Goal: Obtain resource: Download file/media

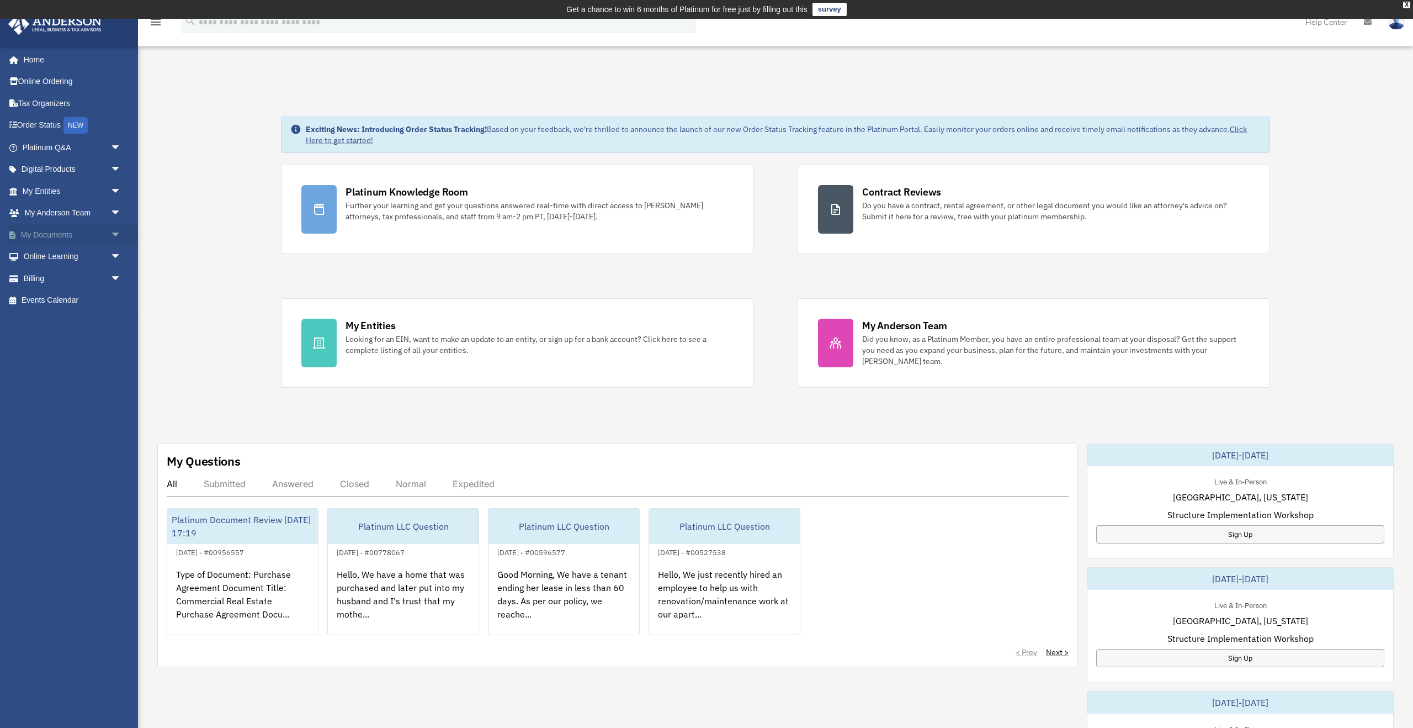
click at [121, 235] on span "arrow_drop_down" at bounding box center [121, 235] width 22 height 23
click at [56, 254] on link "Box" at bounding box center [76, 257] width 123 height 22
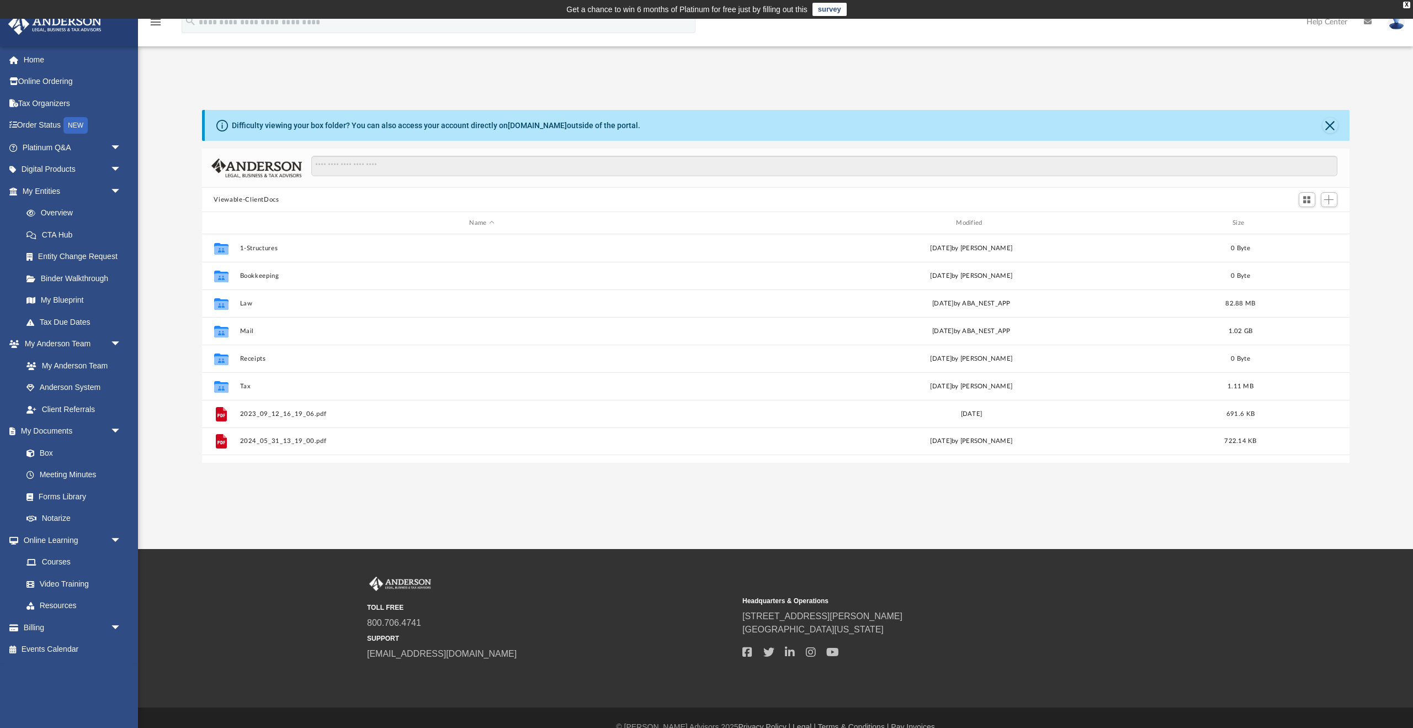
scroll to position [251, 1148]
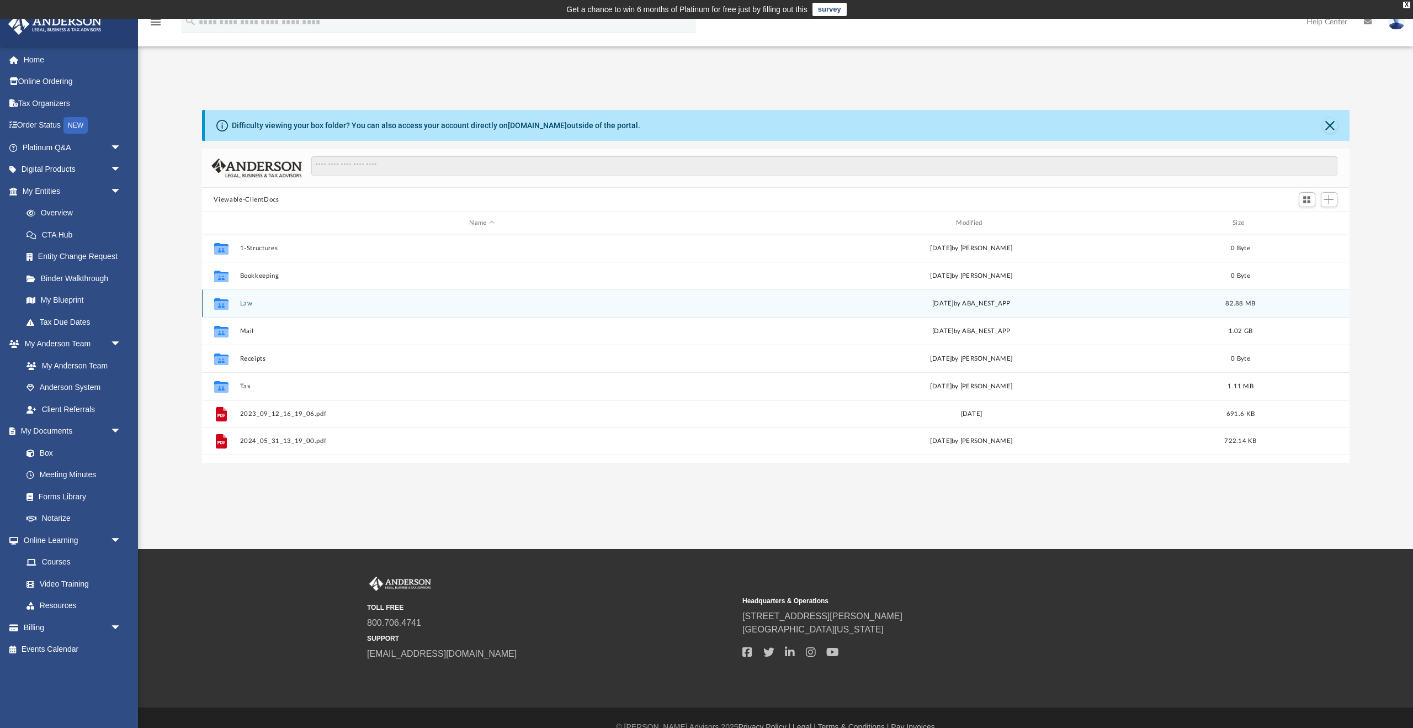
click at [242, 304] on button "Law" at bounding box center [482, 303] width 485 height 7
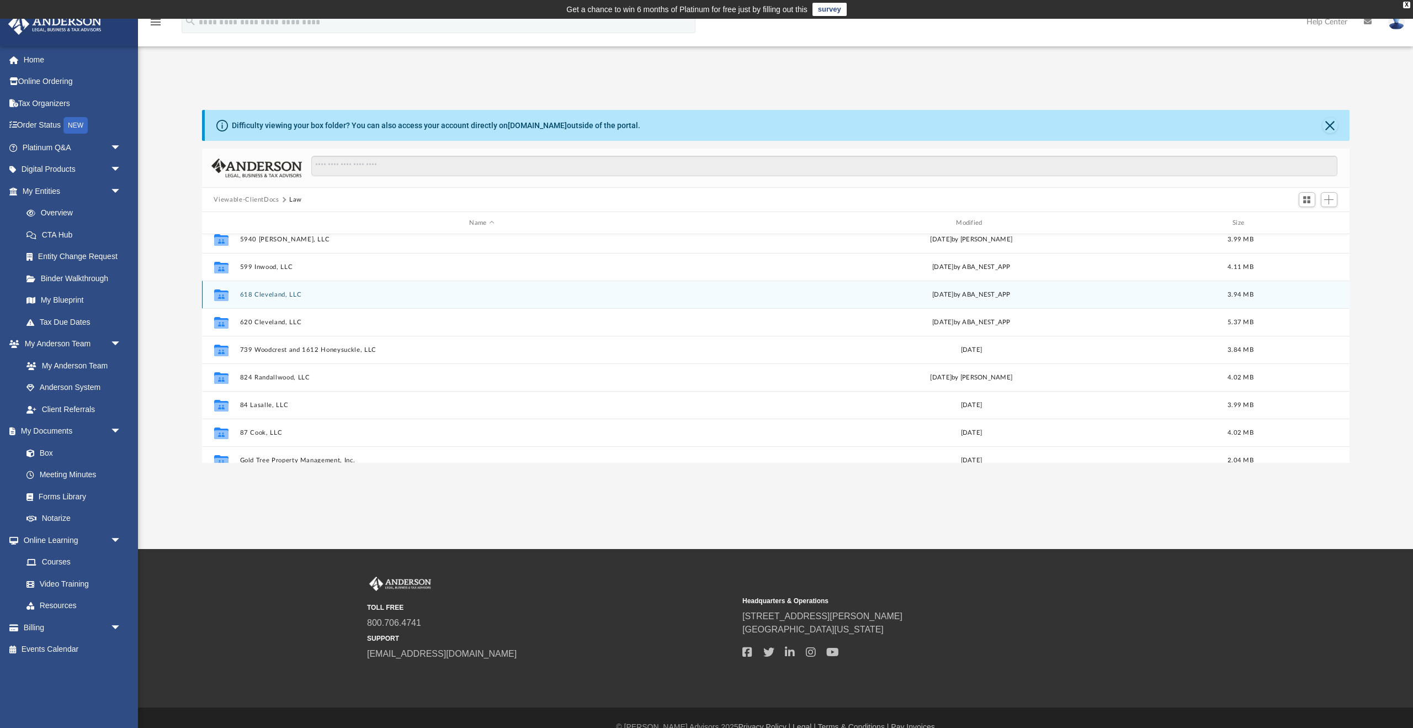
scroll to position [270, 0]
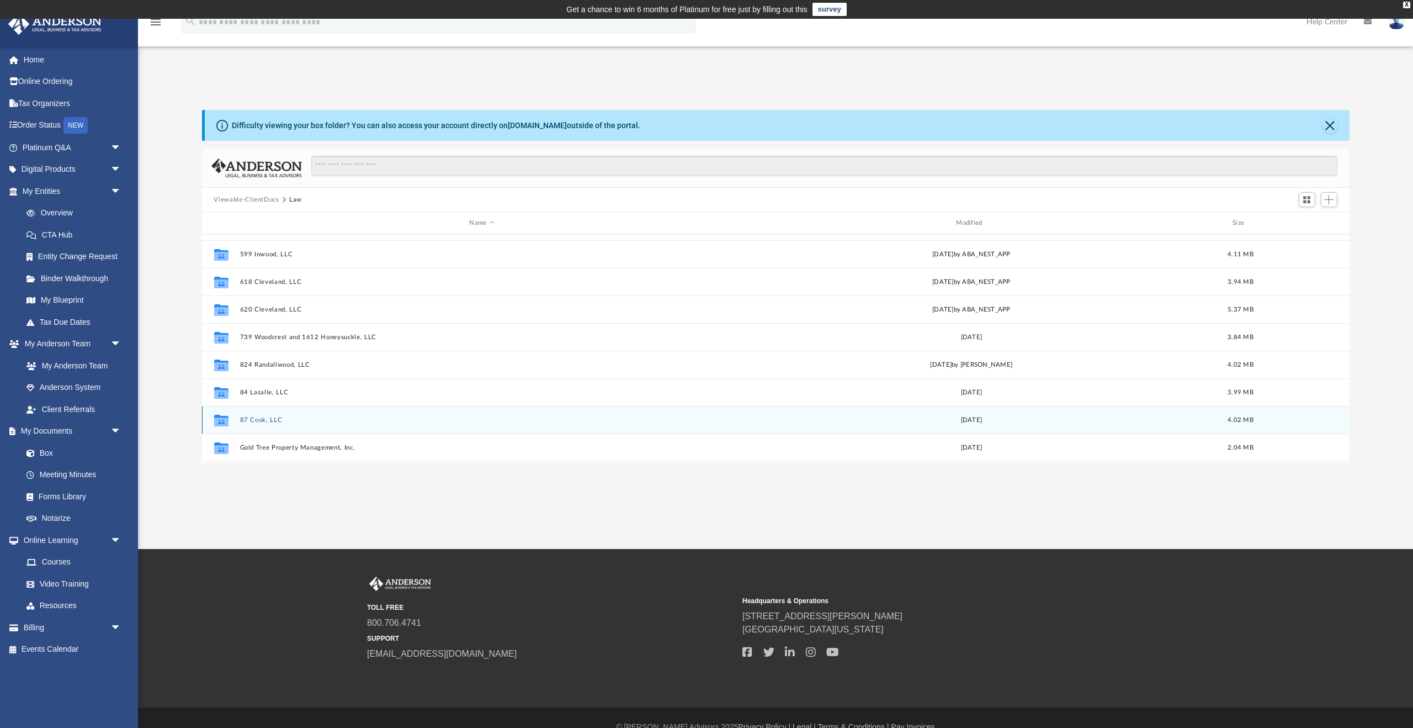
click at [266, 421] on button "87 Cook, LLC" at bounding box center [482, 419] width 485 height 7
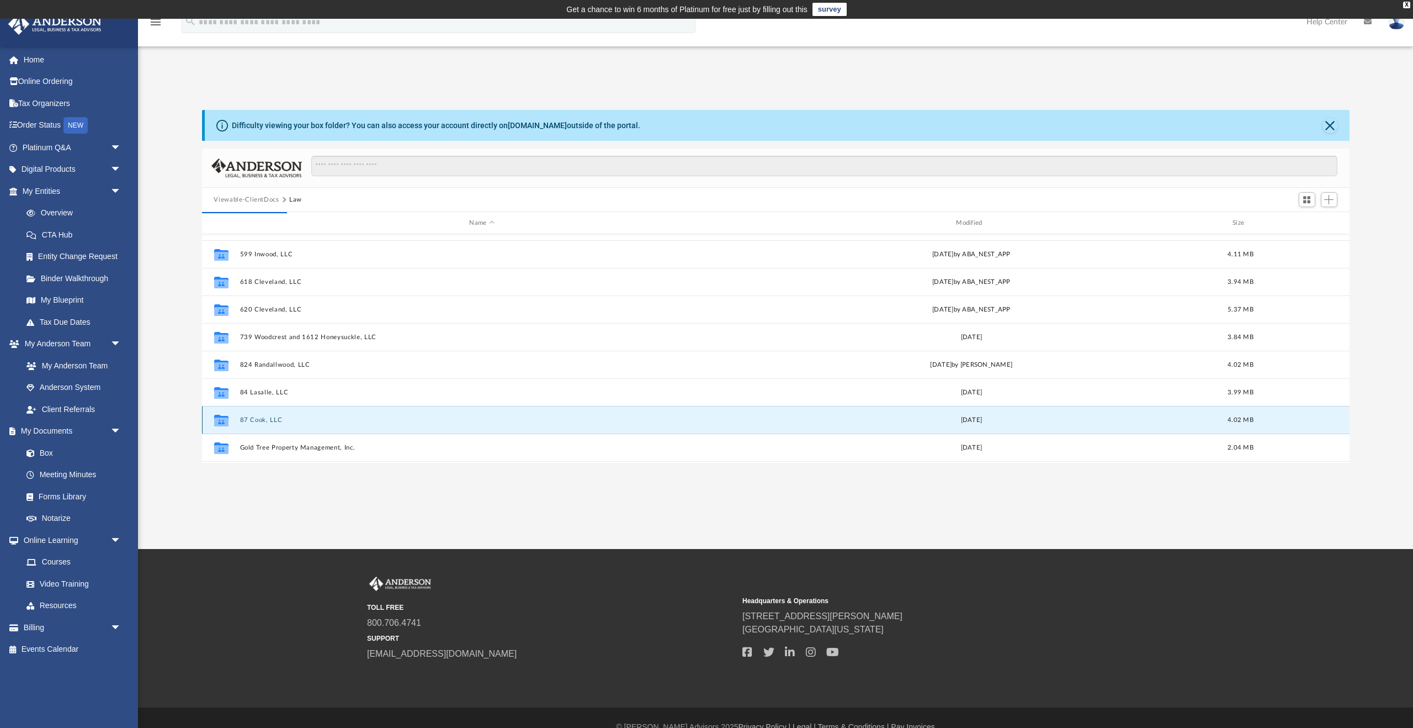
scroll to position [0, 0]
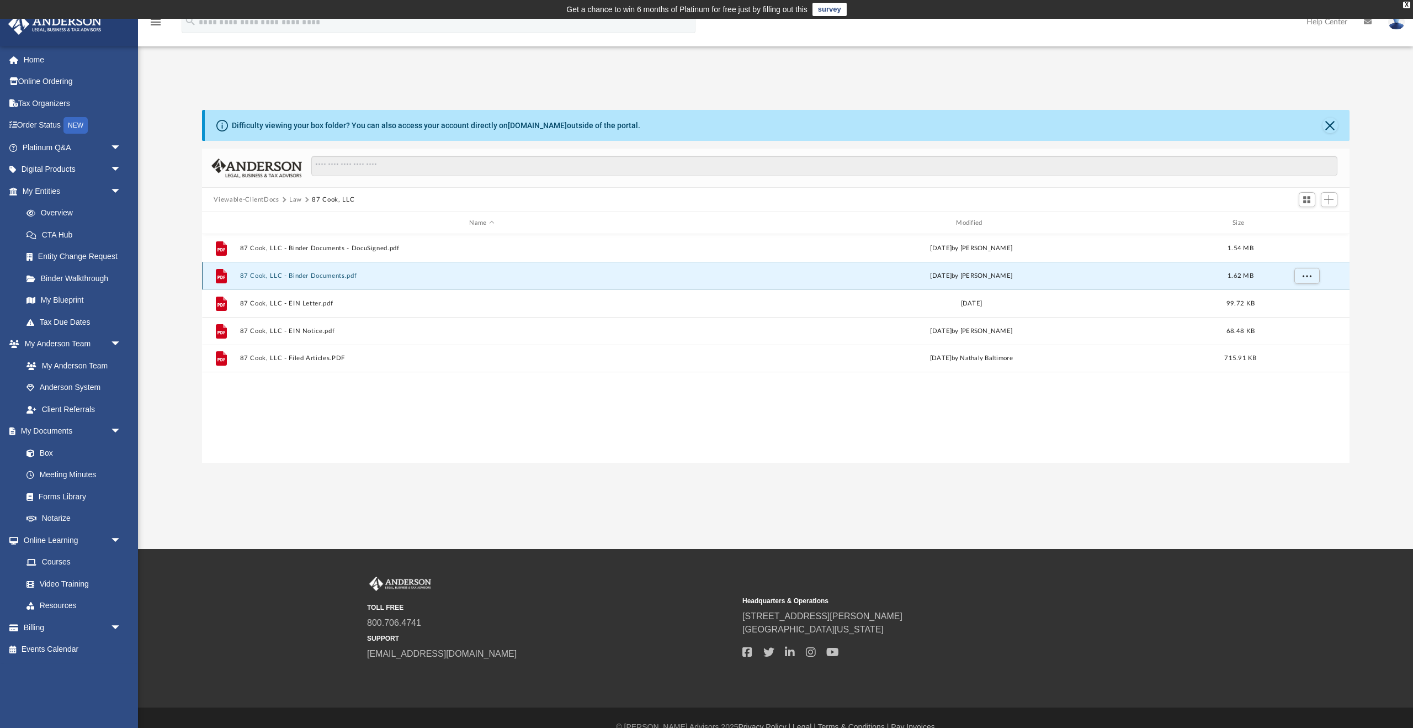
click at [283, 274] on button "87 Cook, LLC - Binder Documents.pdf" at bounding box center [482, 275] width 485 height 7
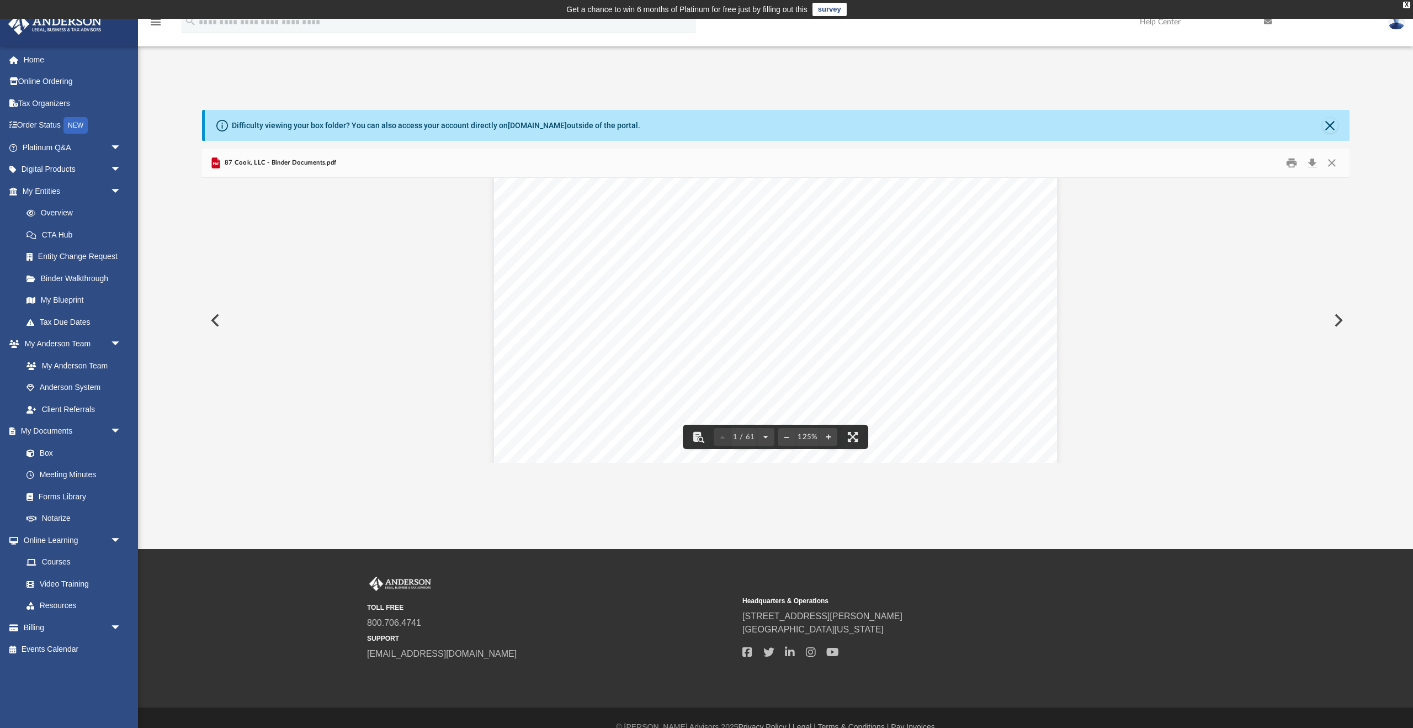
scroll to position [259, 0]
click at [1313, 164] on button "Download" at bounding box center [1313, 163] width 20 height 17
click at [210, 330] on button "Preview" at bounding box center [214, 320] width 24 height 31
click at [47, 452] on link "Box" at bounding box center [76, 453] width 123 height 22
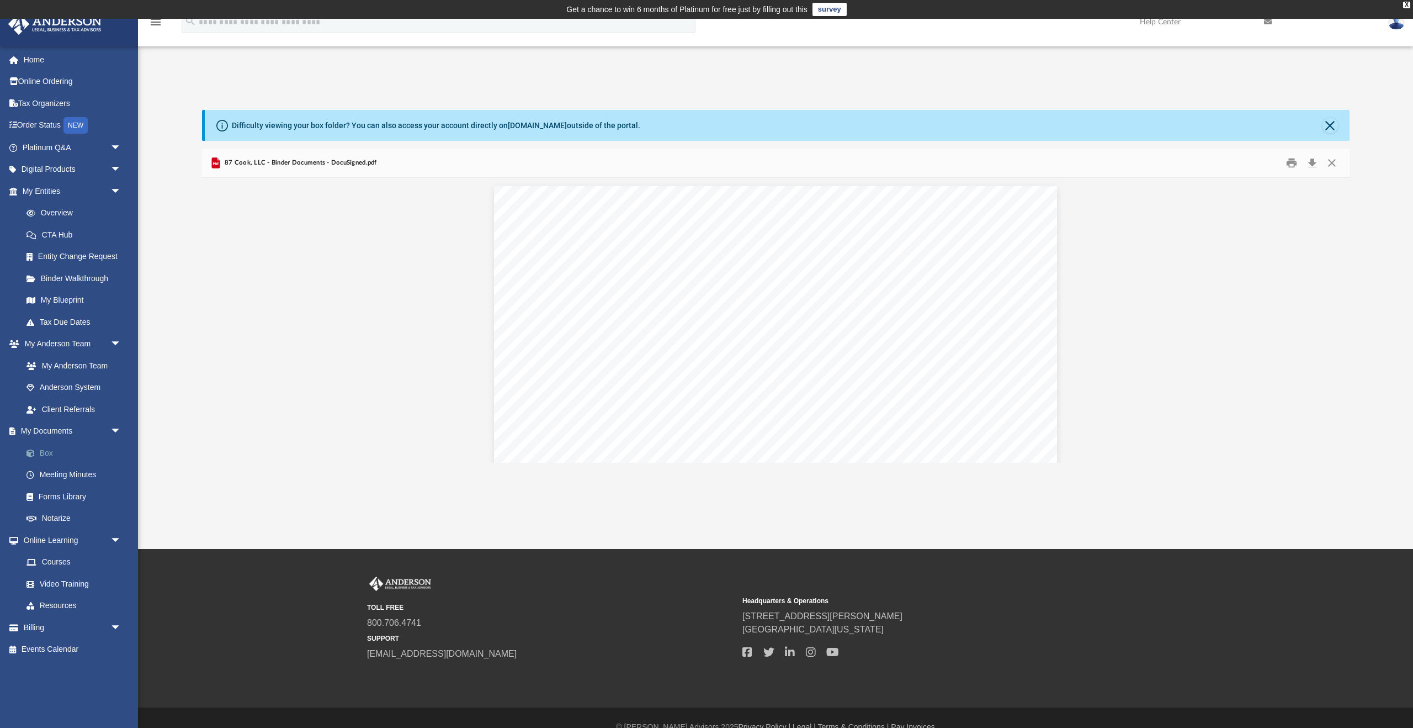
click at [43, 453] on link "Box" at bounding box center [76, 453] width 123 height 22
click at [51, 453] on link "Box" at bounding box center [76, 453] width 123 height 22
click at [47, 452] on link "Box" at bounding box center [76, 453] width 123 height 22
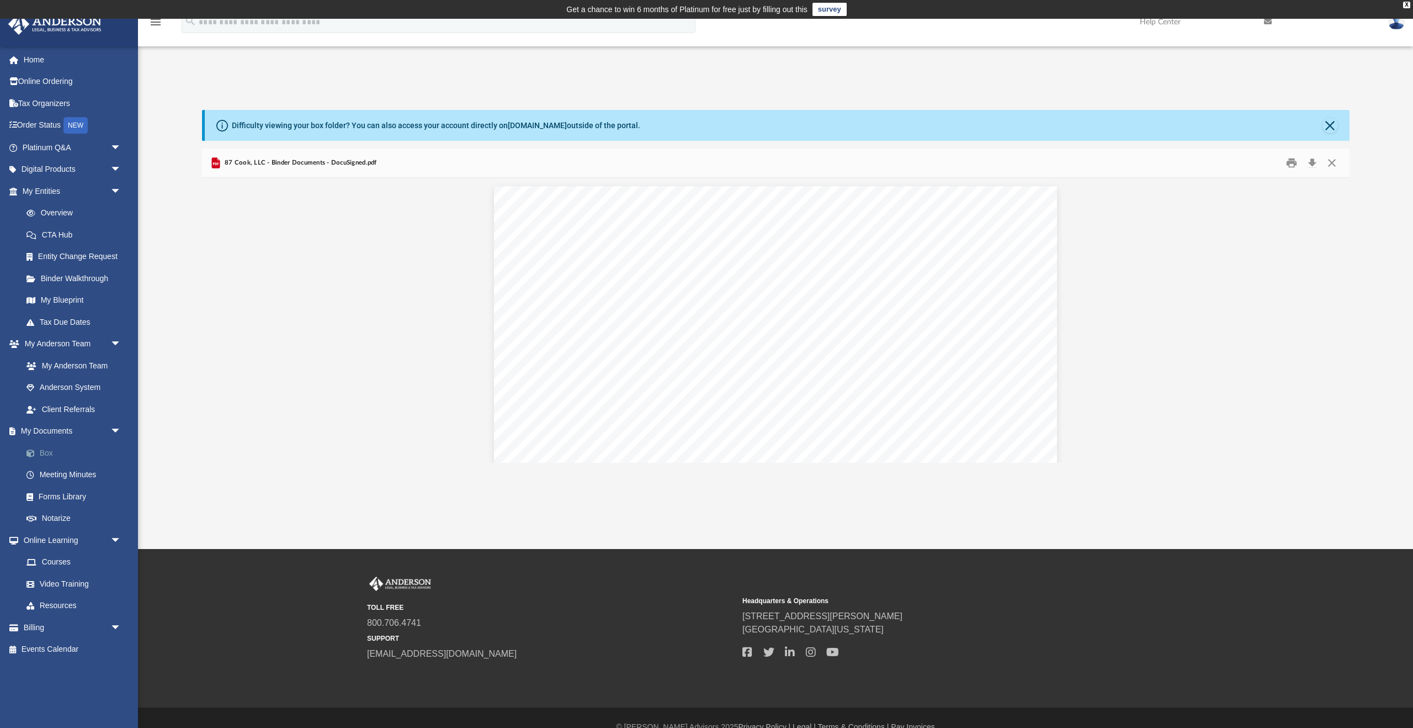
click at [47, 452] on link "Box" at bounding box center [76, 453] width 123 height 22
click at [37, 434] on link "My Documents arrow_drop_down" at bounding box center [73, 431] width 130 height 22
click at [1336, 163] on button "Close" at bounding box center [1332, 163] width 20 height 17
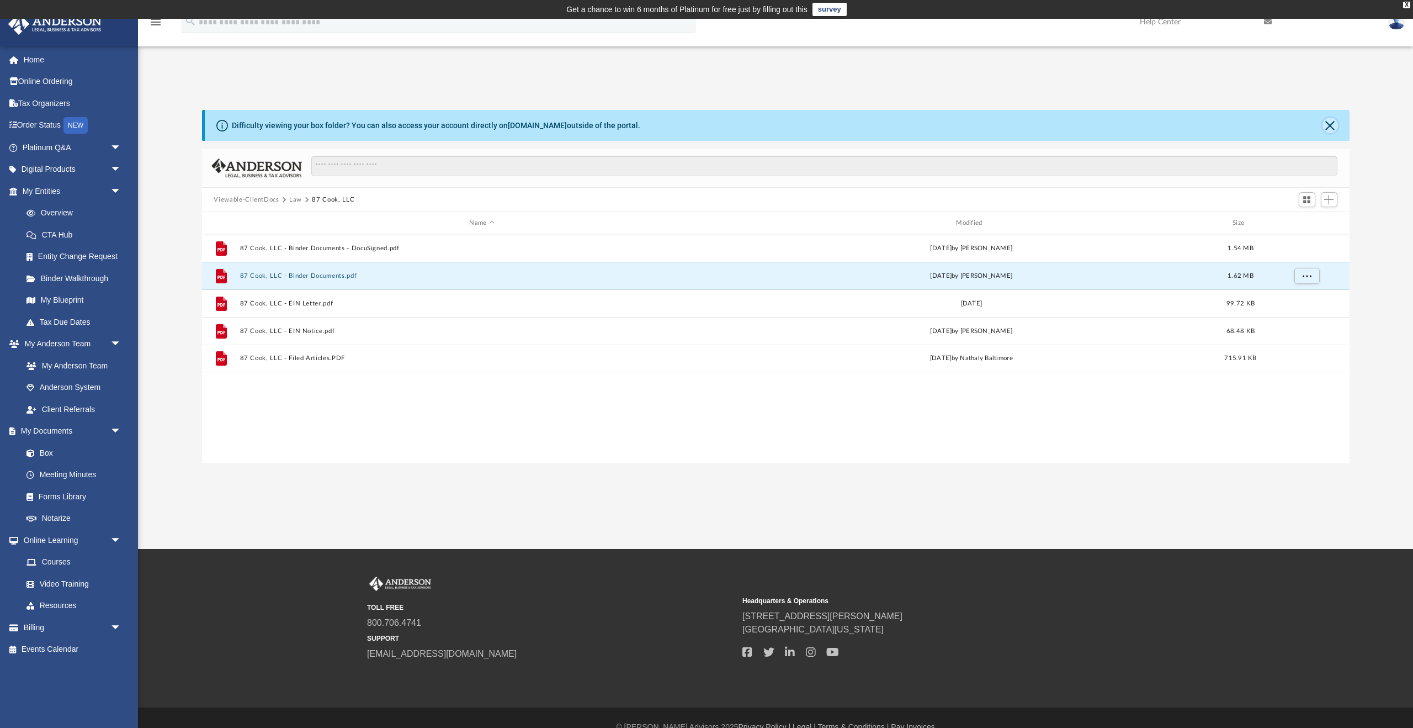
click at [1334, 126] on button "Close" at bounding box center [1330, 125] width 15 height 15
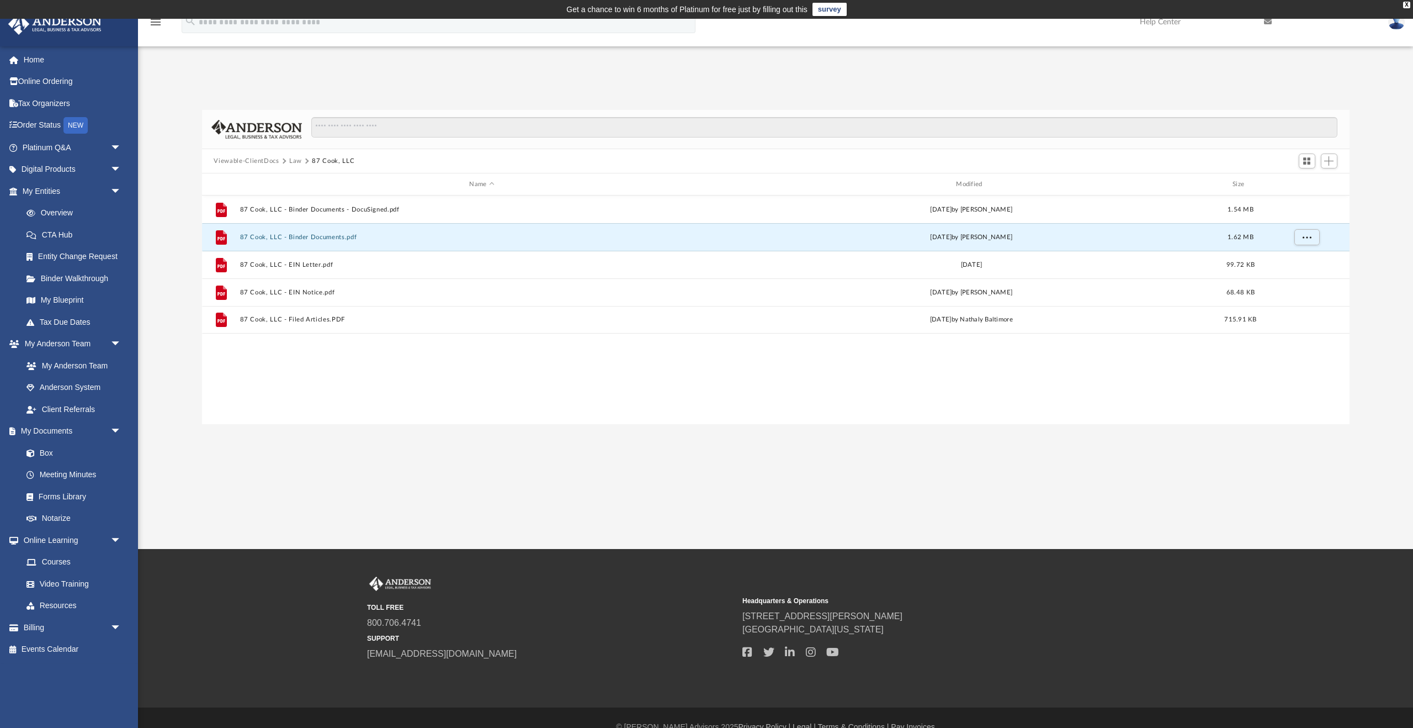
click at [295, 160] on button "Law" at bounding box center [295, 161] width 13 height 10
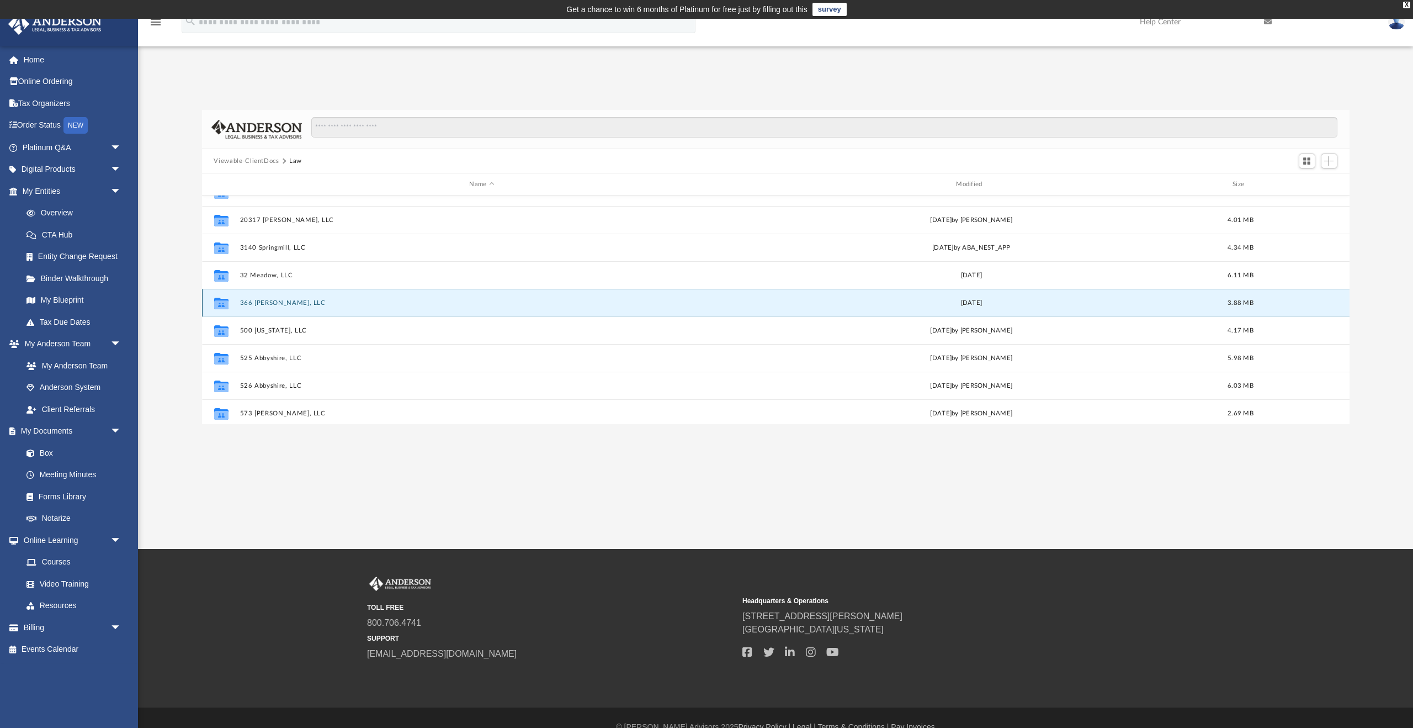
click at [267, 304] on div "Collaborated Folder 142 Luther, LLC Thu Jul 18 2024 by ABA_NEST_APP 4.11 MB Col…" at bounding box center [776, 309] width 1148 height 229
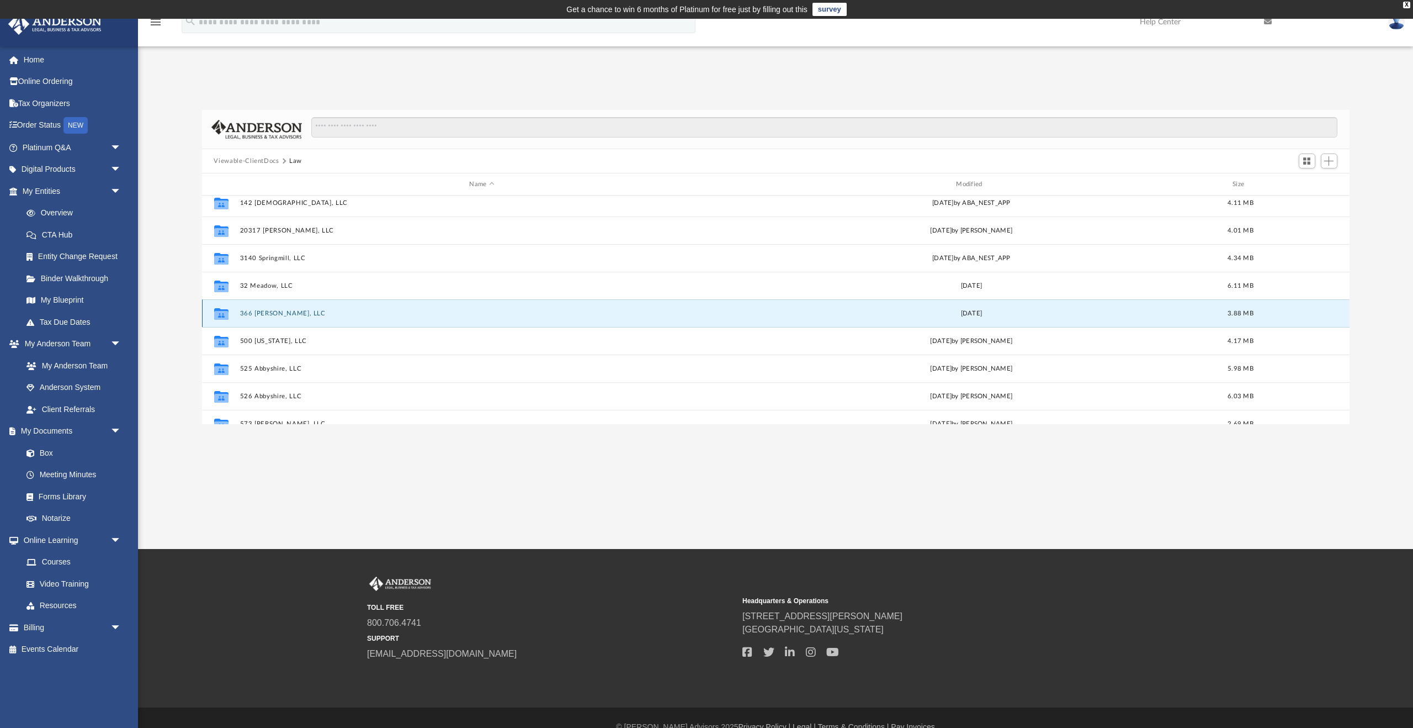
click at [275, 311] on button "366 Adrian, LLC" at bounding box center [482, 313] width 485 height 7
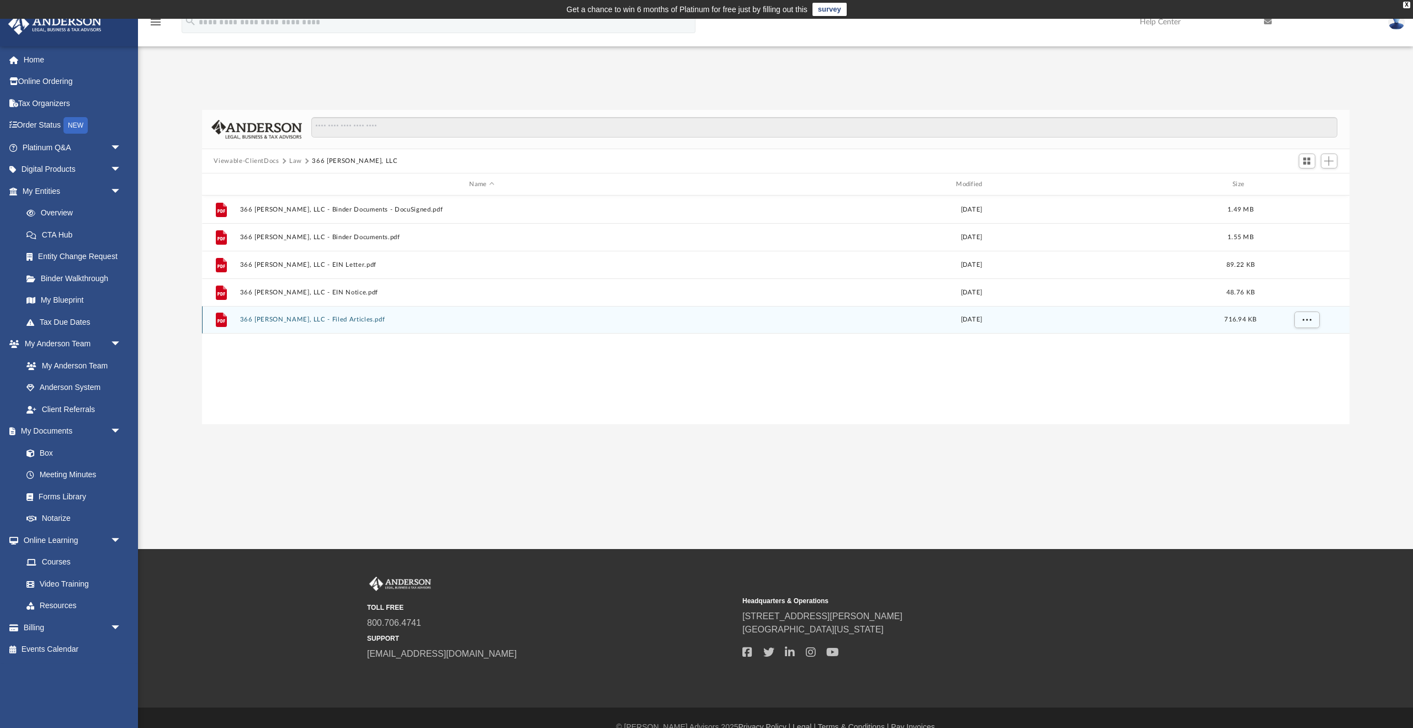
scroll to position [0, 0]
click at [275, 311] on div "File 366 Adrian, LLC - Filed Articles.pdf Tue Jan 26 2021 716.94 KB" at bounding box center [776, 320] width 1148 height 28
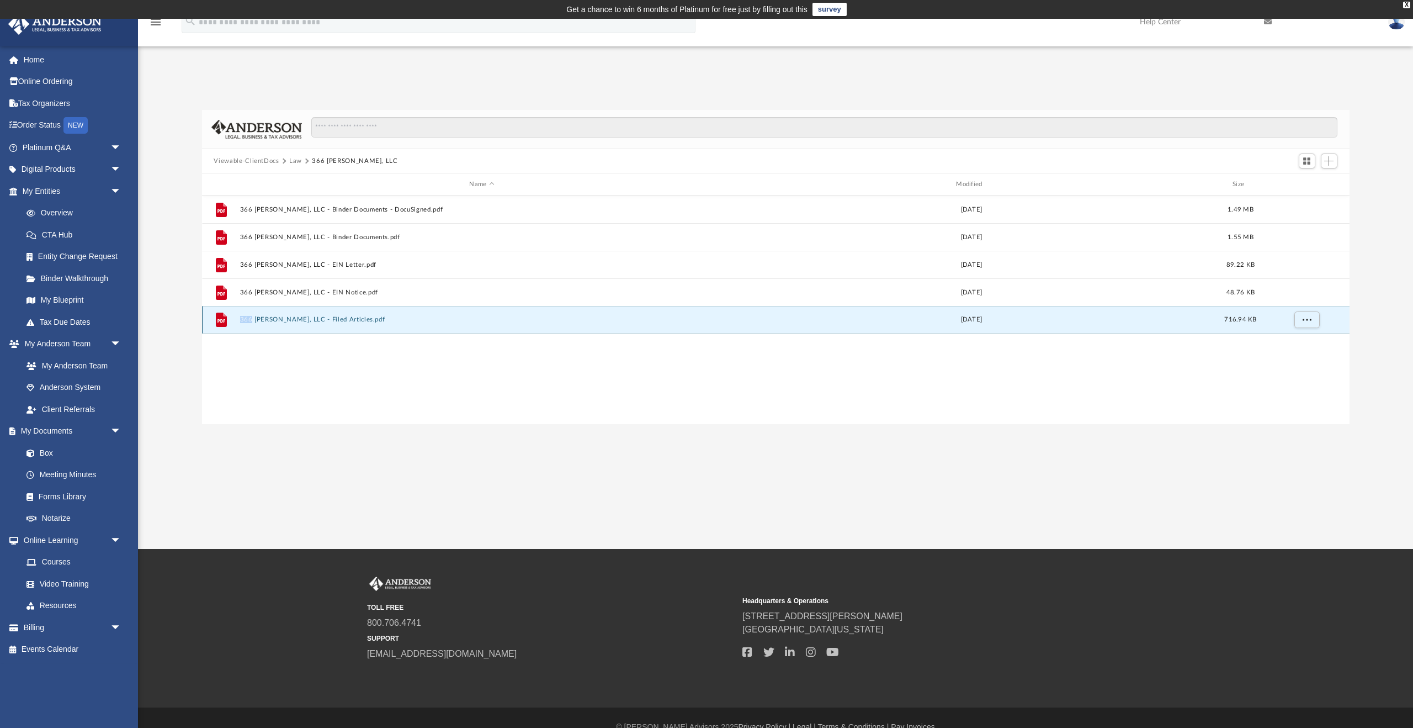
click at [275, 311] on div "File 366 Adrian, LLC - Filed Articles.pdf Tue Jan 26 2021 716.94 KB" at bounding box center [776, 320] width 1148 height 28
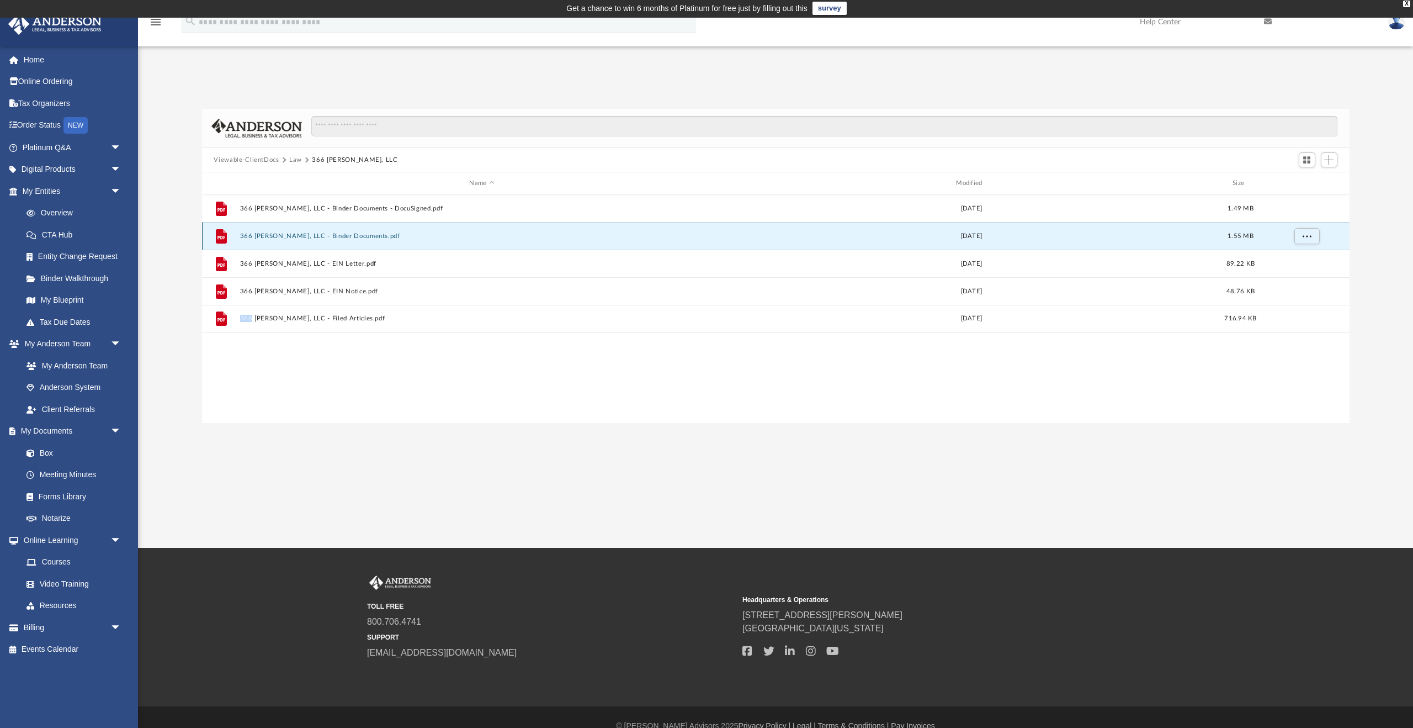
click at [315, 236] on button "366 Adrian, LLC - Binder Documents.pdf" at bounding box center [482, 235] width 485 height 7
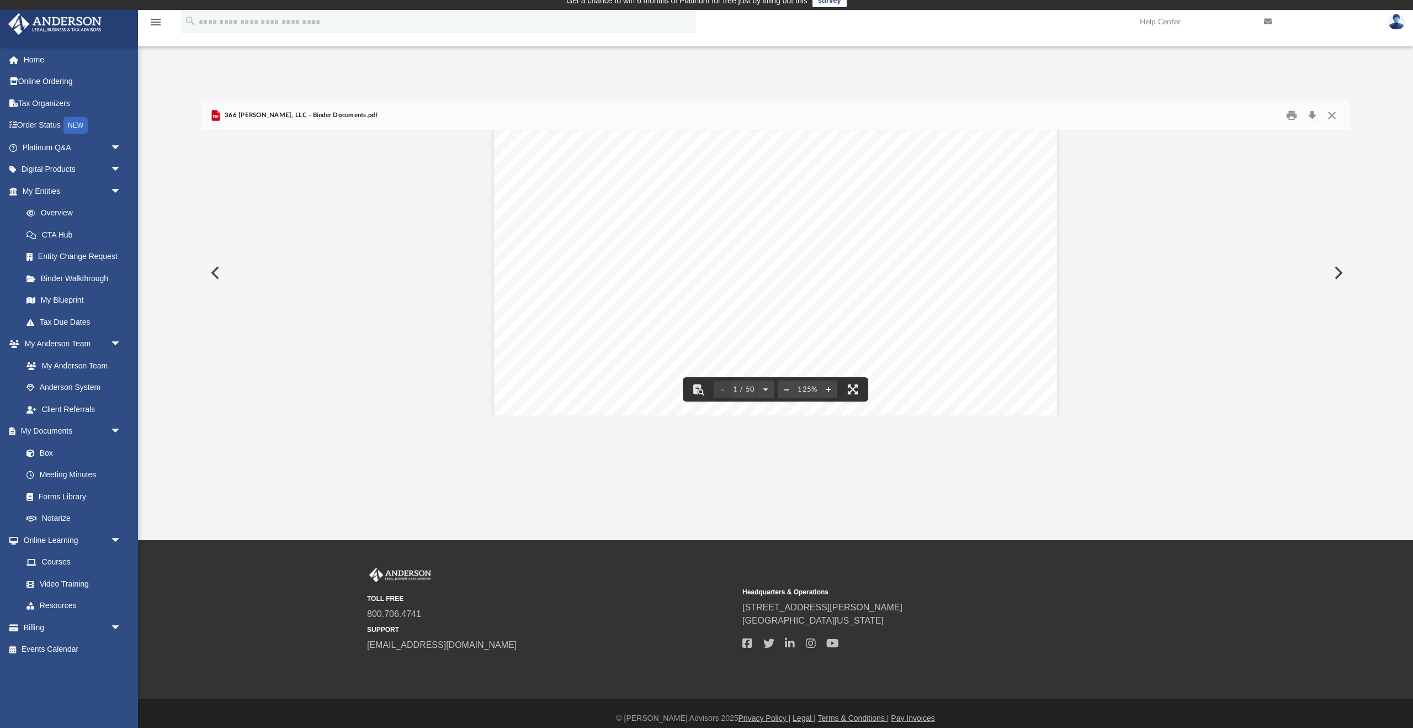
scroll to position [60, 0]
click at [1313, 119] on button "Download" at bounding box center [1313, 115] width 20 height 17
